Goal: Task Accomplishment & Management: Manage account settings

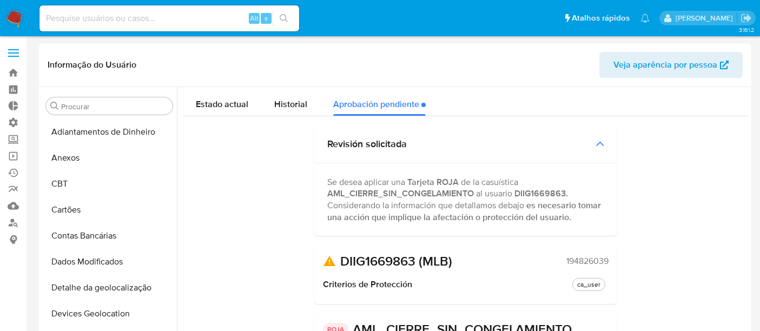
select select "10"
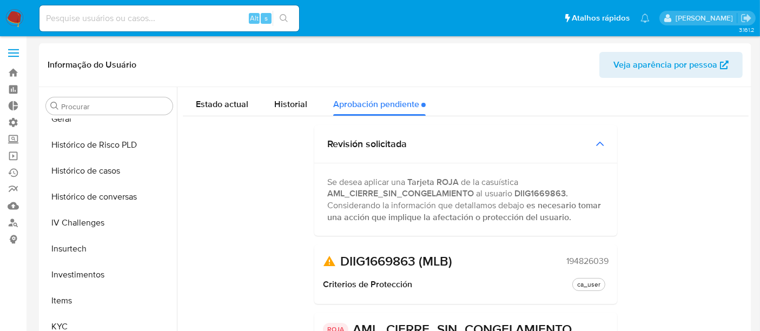
scroll to position [320, 0]
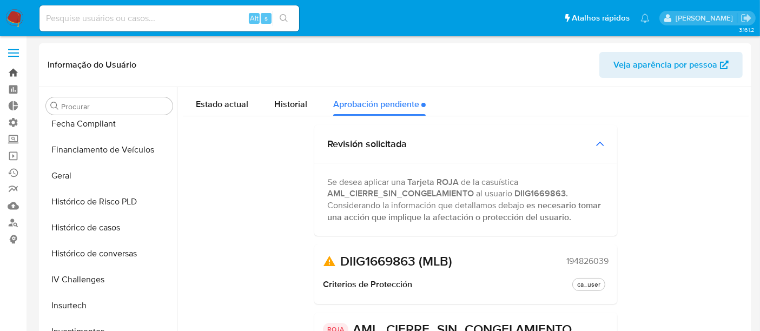
click at [20, 72] on link "Bandeja" at bounding box center [64, 72] width 129 height 17
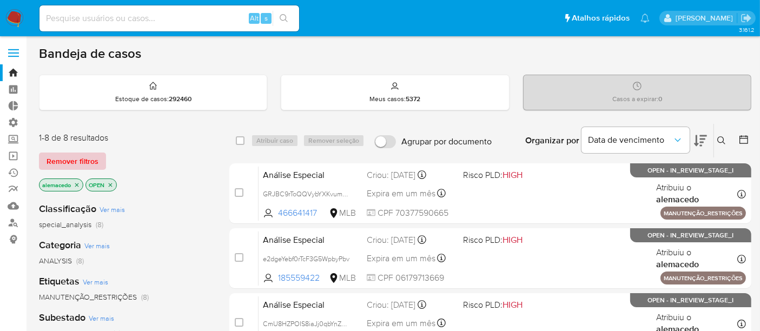
click at [81, 164] on span "Remover filtros" at bounding box center [73, 161] width 52 height 15
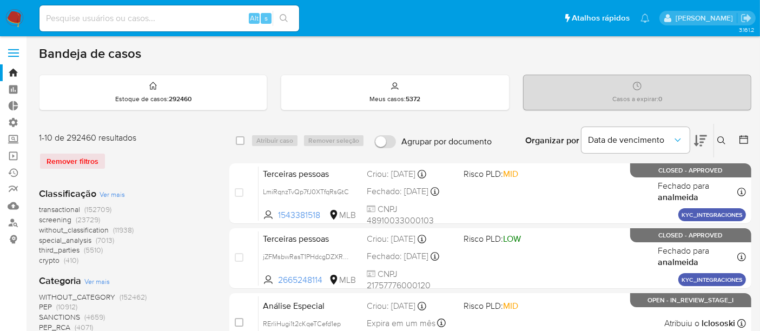
click at [718, 138] on icon at bounding box center [721, 140] width 8 height 8
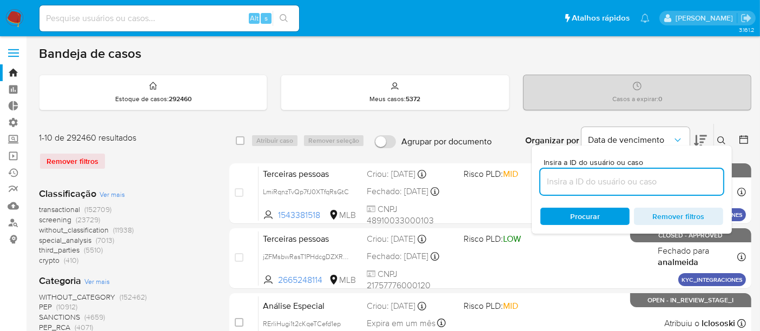
click at [627, 175] on input at bounding box center [631, 182] width 183 height 14
type input "K7s6k5S8hNrEHBfvPJ6Y73Xq"
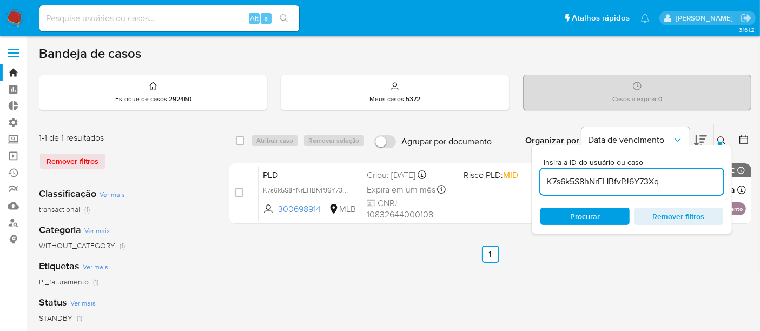
drag, startPoint x: 582, startPoint y: 217, endPoint x: 596, endPoint y: 215, distance: 14.8
click at [582, 217] on span "Procurar" at bounding box center [585, 216] width 30 height 17
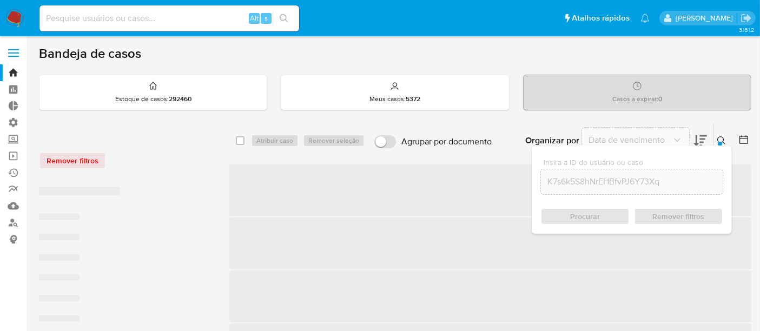
click at [718, 143] on div at bounding box center [720, 144] width 4 height 4
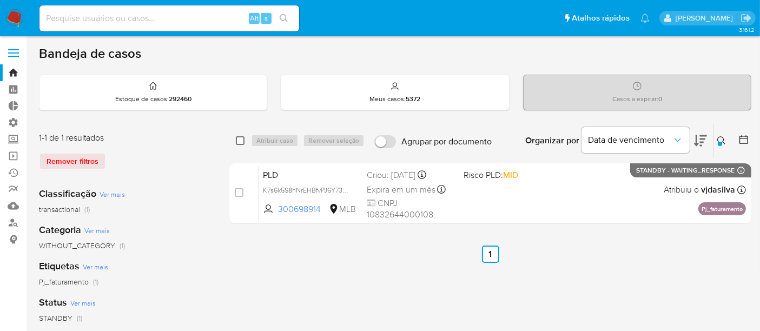
click at [242, 141] on input "checkbox" at bounding box center [240, 140] width 9 height 9
checkbox input "true"
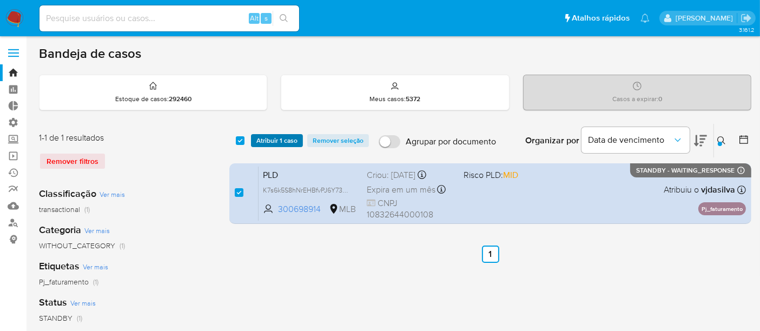
click at [260, 137] on span "Atribuir 1 caso" at bounding box center [276, 140] width 41 height 11
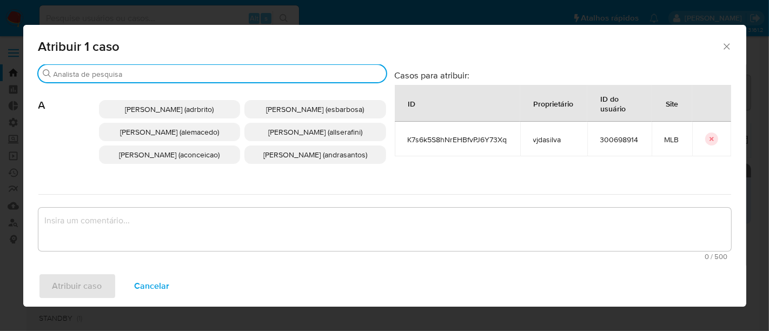
click at [88, 76] on input "Buscar" at bounding box center [218, 74] width 328 height 10
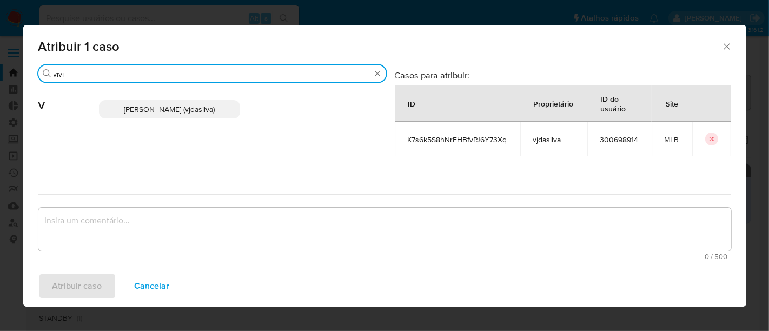
type input "vivi"
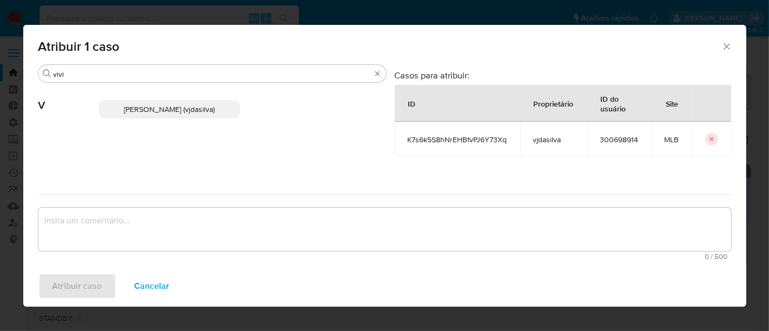
click at [161, 107] on span "Viviane Jesus Da Silva (vjdasilva)" at bounding box center [169, 109] width 91 height 11
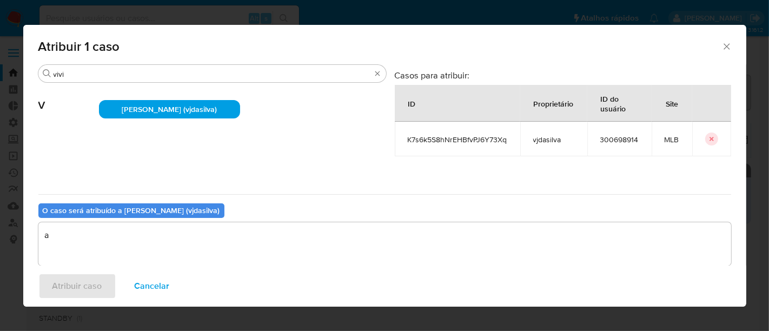
click at [85, 242] on textarea "a" at bounding box center [384, 243] width 693 height 43
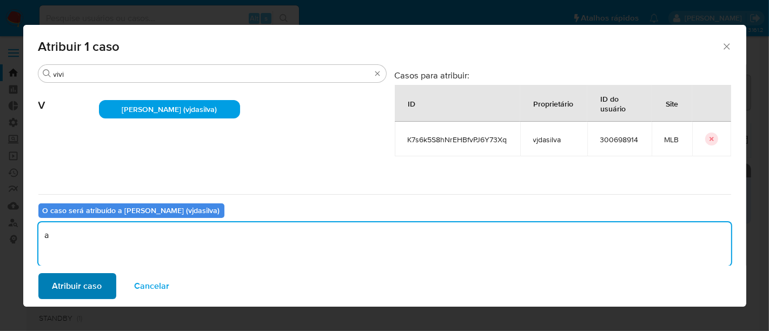
type textarea "a"
drag, startPoint x: 76, startPoint y: 288, endPoint x: 184, endPoint y: 320, distance: 113.0
click at [77, 288] on span "Atribuir caso" at bounding box center [77, 286] width 50 height 24
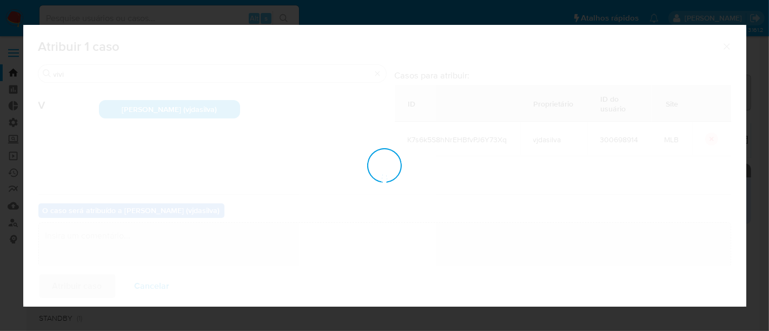
checkbox input "false"
